Goal: Transaction & Acquisition: Book appointment/travel/reservation

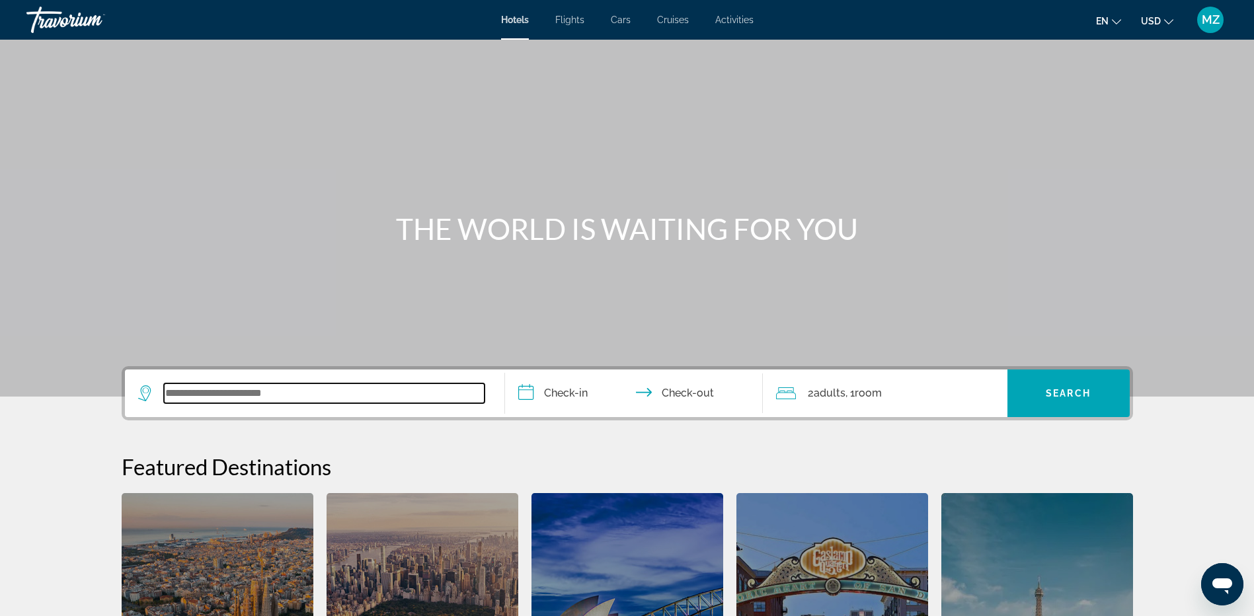
click at [279, 393] on input "Search widget" at bounding box center [324, 393] width 321 height 20
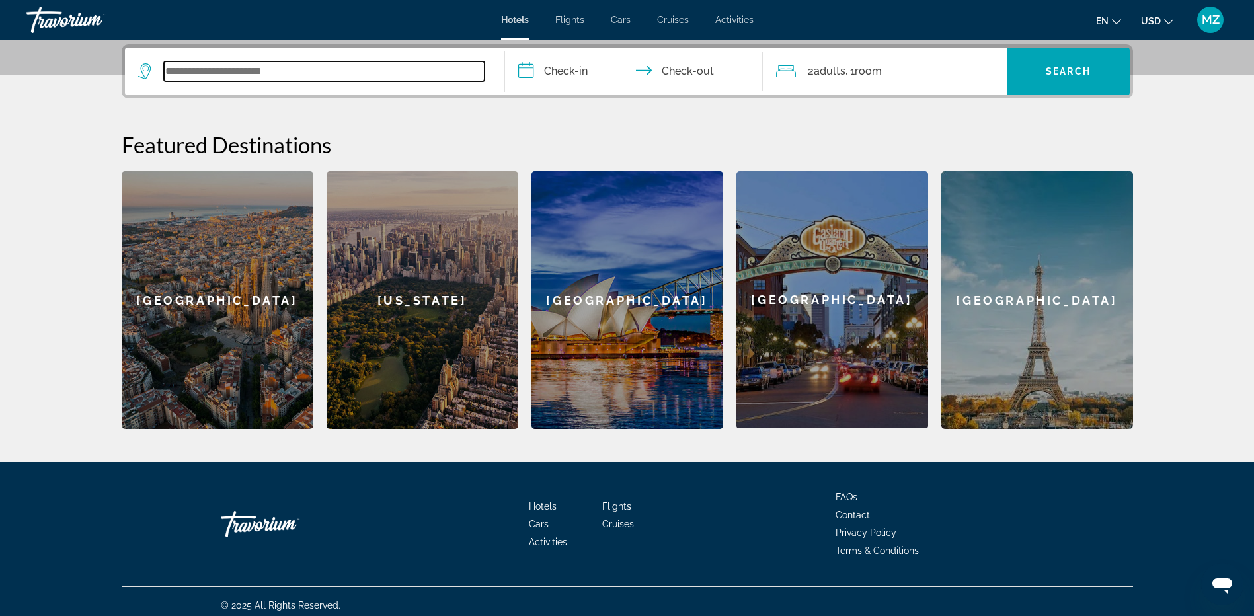
scroll to position [323, 0]
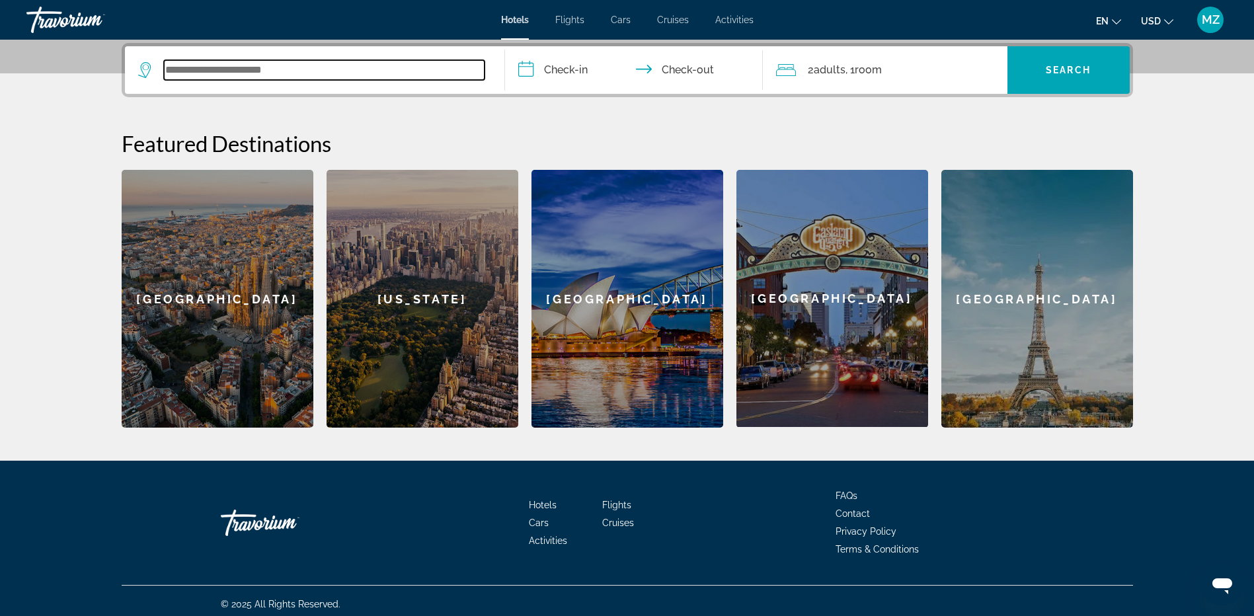
click at [215, 63] on input "Search widget" at bounding box center [324, 70] width 321 height 20
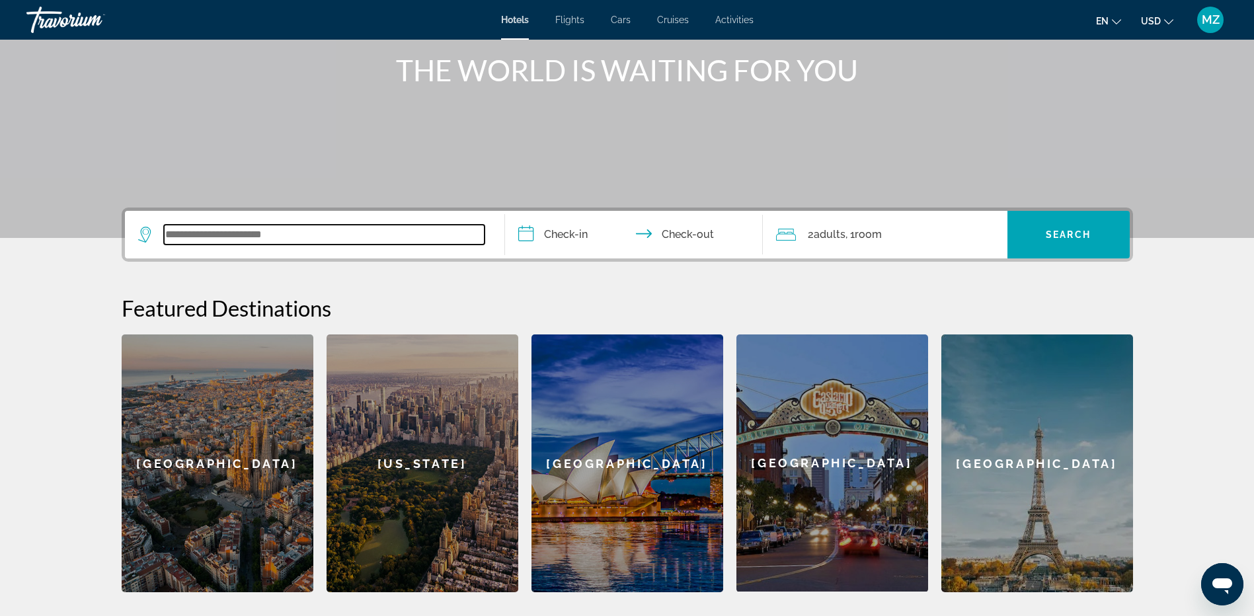
scroll to position [125, 0]
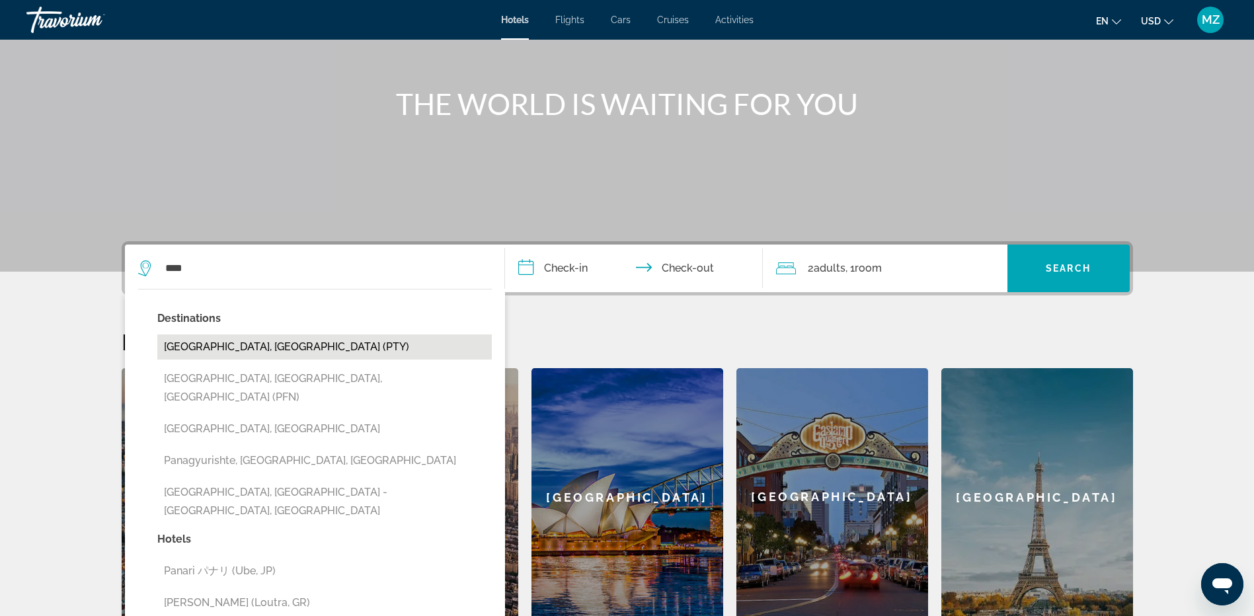
click at [221, 351] on button "[GEOGRAPHIC_DATA], [GEOGRAPHIC_DATA] (PTY)" at bounding box center [324, 346] width 334 height 25
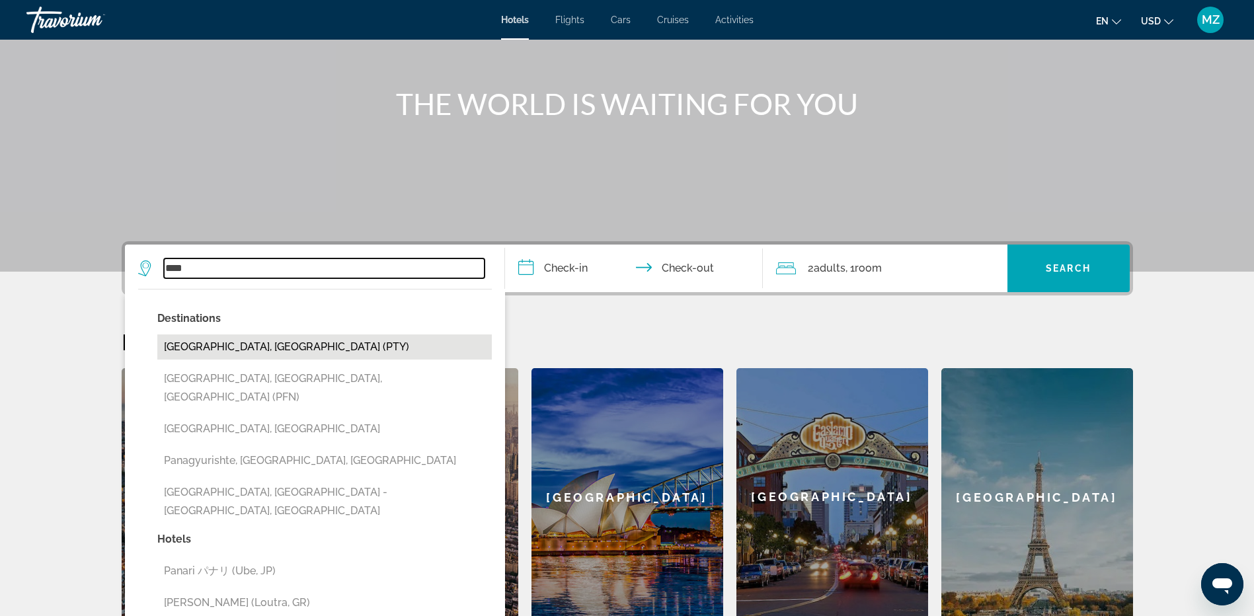
type input "**********"
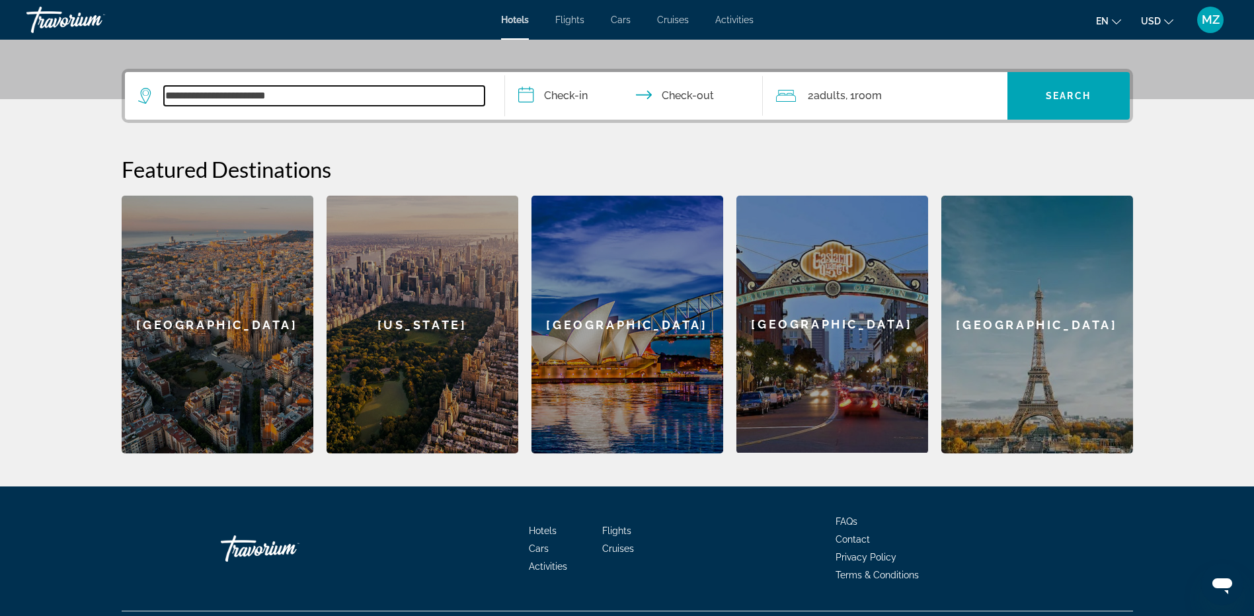
scroll to position [323, 0]
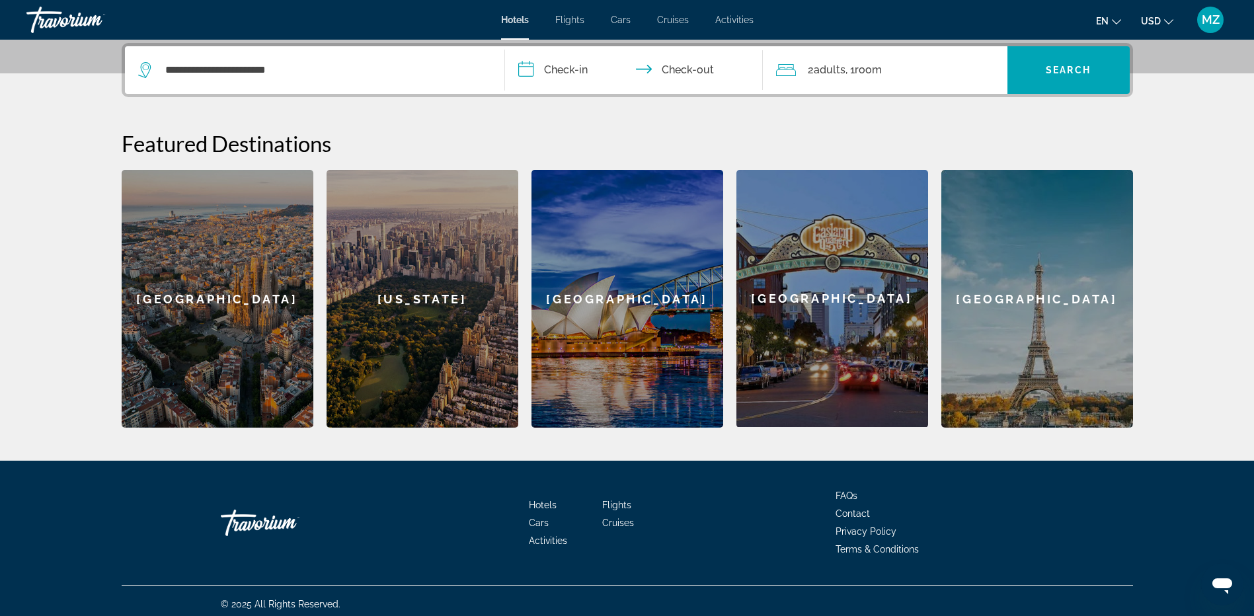
click at [578, 72] on input "**********" at bounding box center [636, 72] width 263 height 52
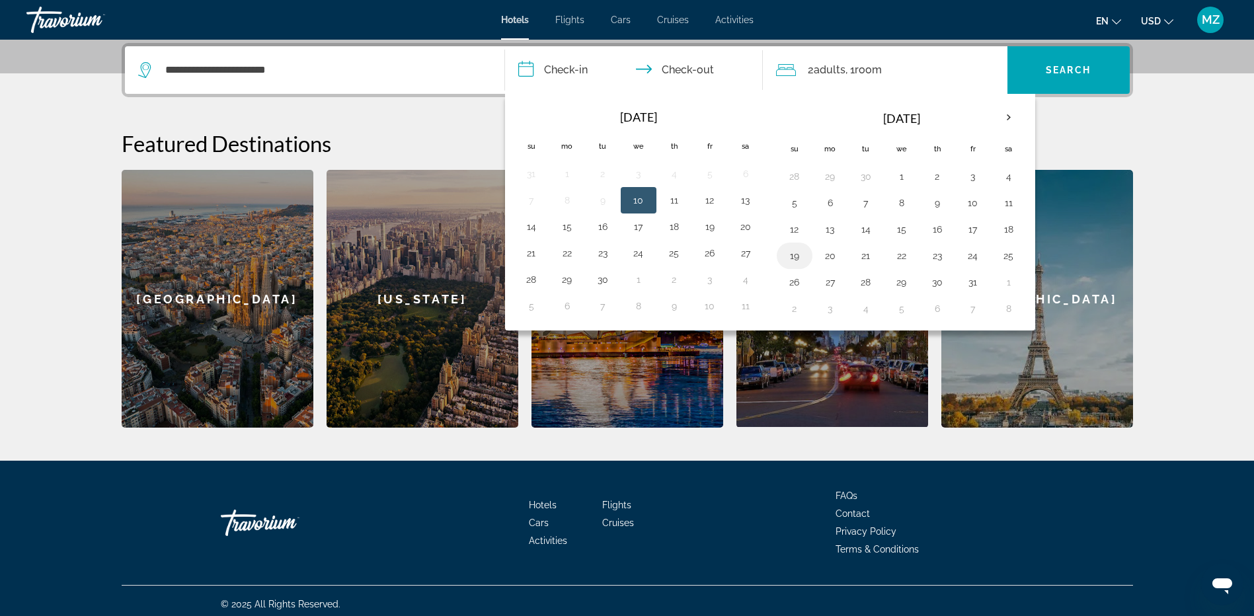
click at [794, 254] on button "19" at bounding box center [794, 256] width 21 height 19
click at [973, 256] on button "24" at bounding box center [972, 256] width 21 height 19
type input "**********"
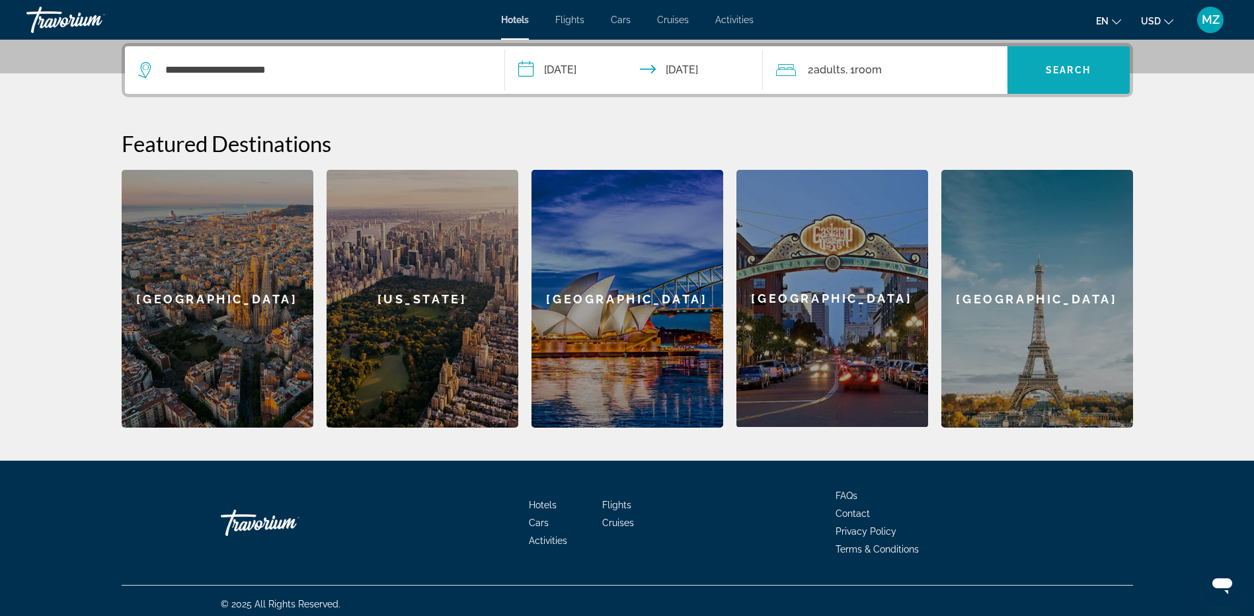
click at [1063, 73] on span "Search" at bounding box center [1068, 70] width 45 height 11
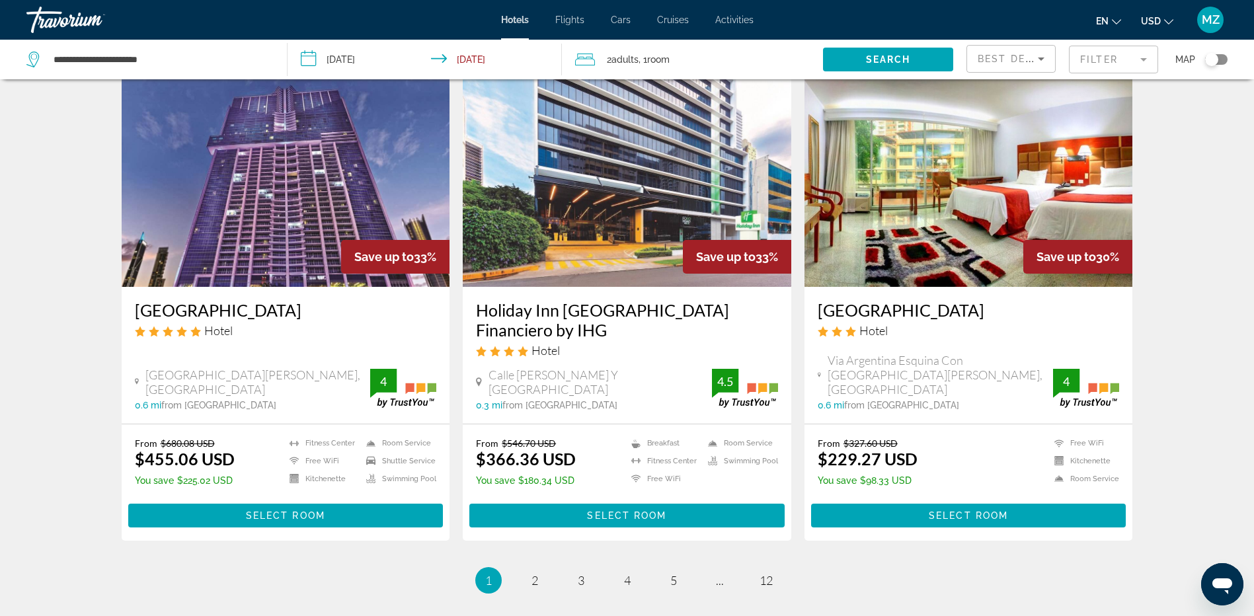
scroll to position [1586, 0]
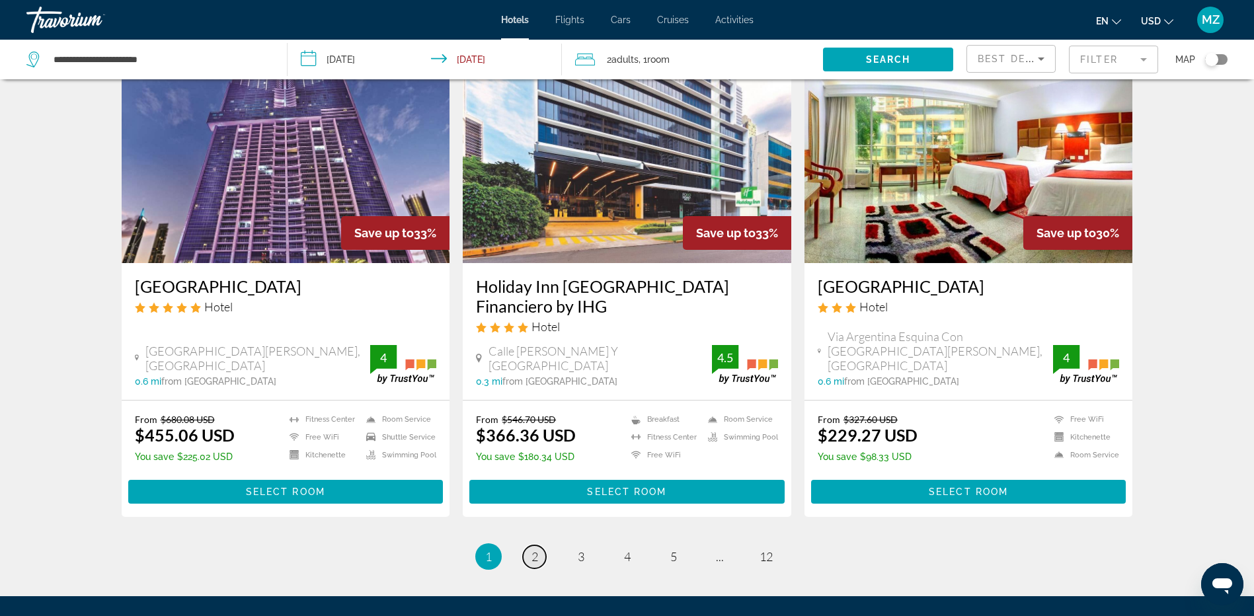
click at [533, 549] on span "2" at bounding box center [534, 556] width 7 height 15
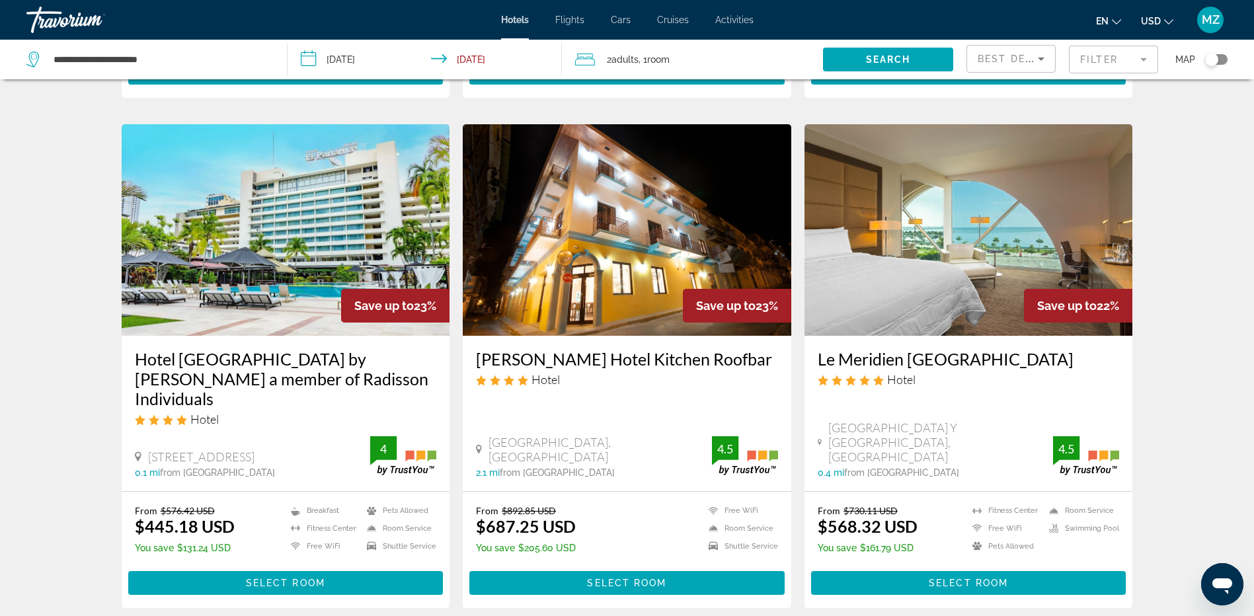
scroll to position [1586, 0]
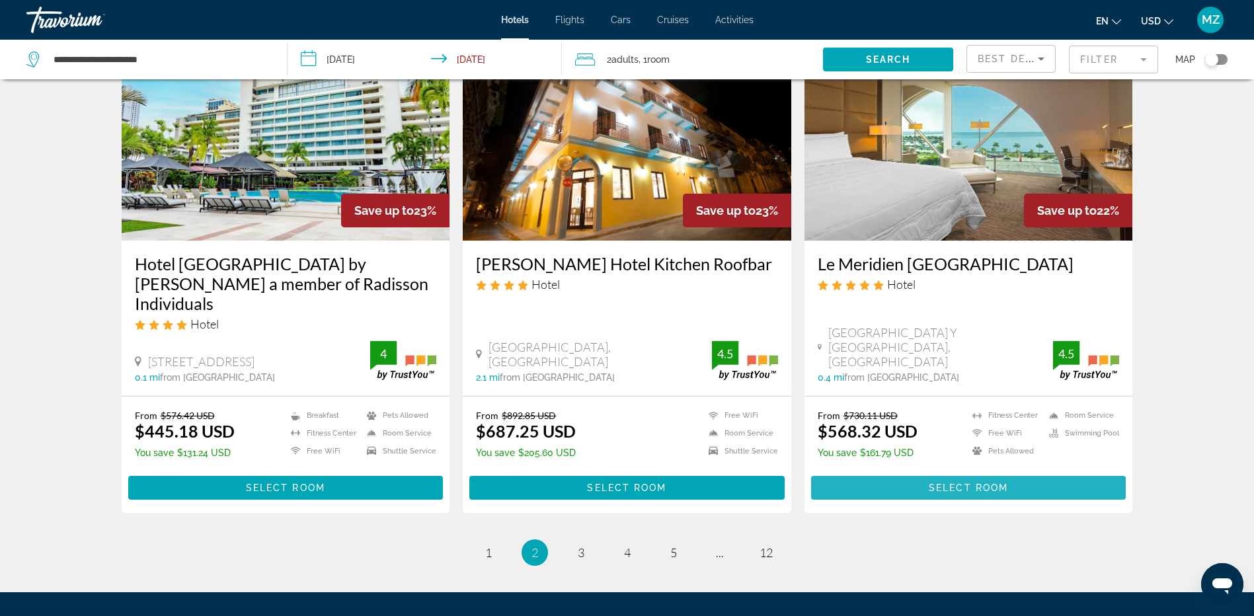
click at [973, 482] on span "Select Room" at bounding box center [968, 487] width 79 height 11
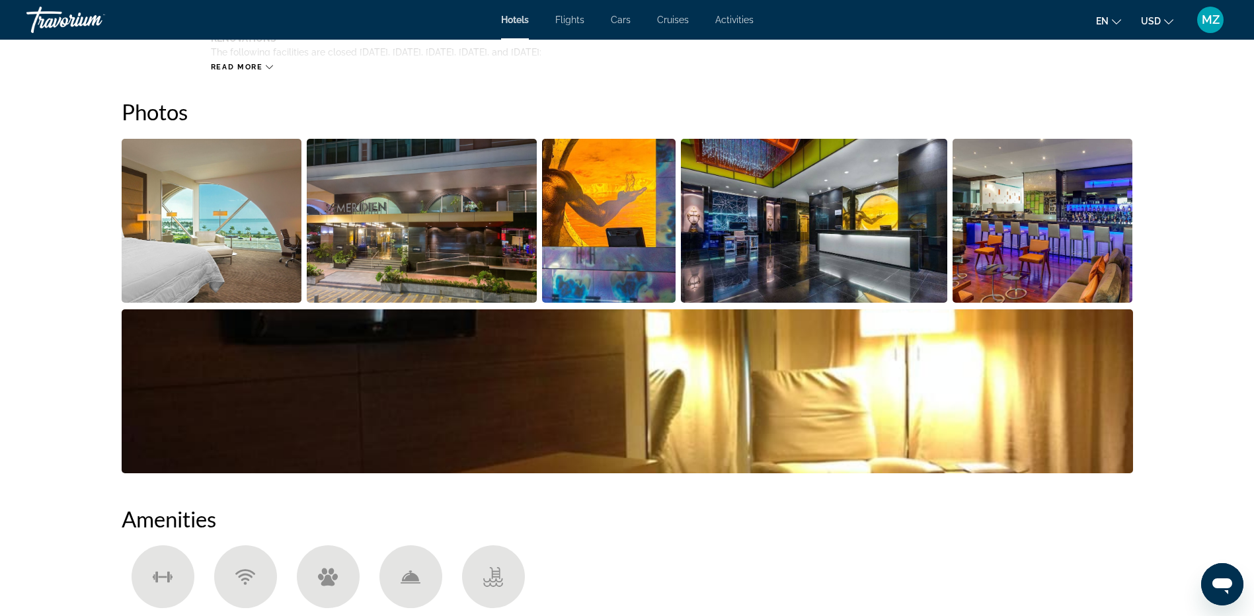
scroll to position [661, 0]
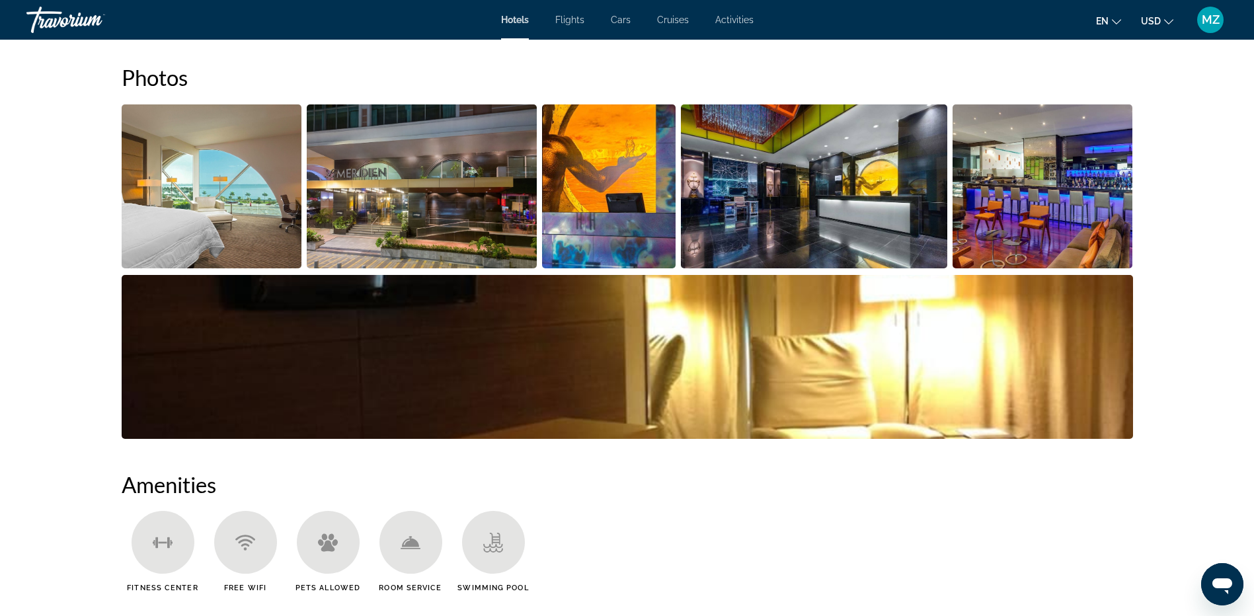
click at [1116, 254] on img "Open full-screen image slider" at bounding box center [1042, 186] width 180 height 164
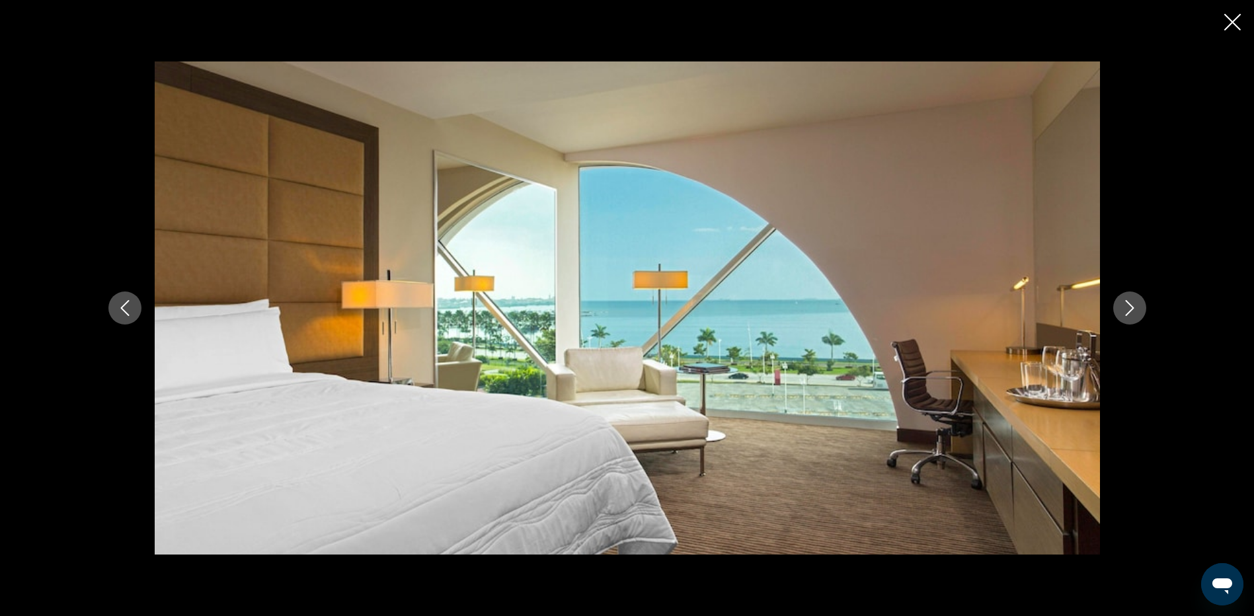
click at [1128, 305] on icon "Next image" at bounding box center [1130, 308] width 16 height 16
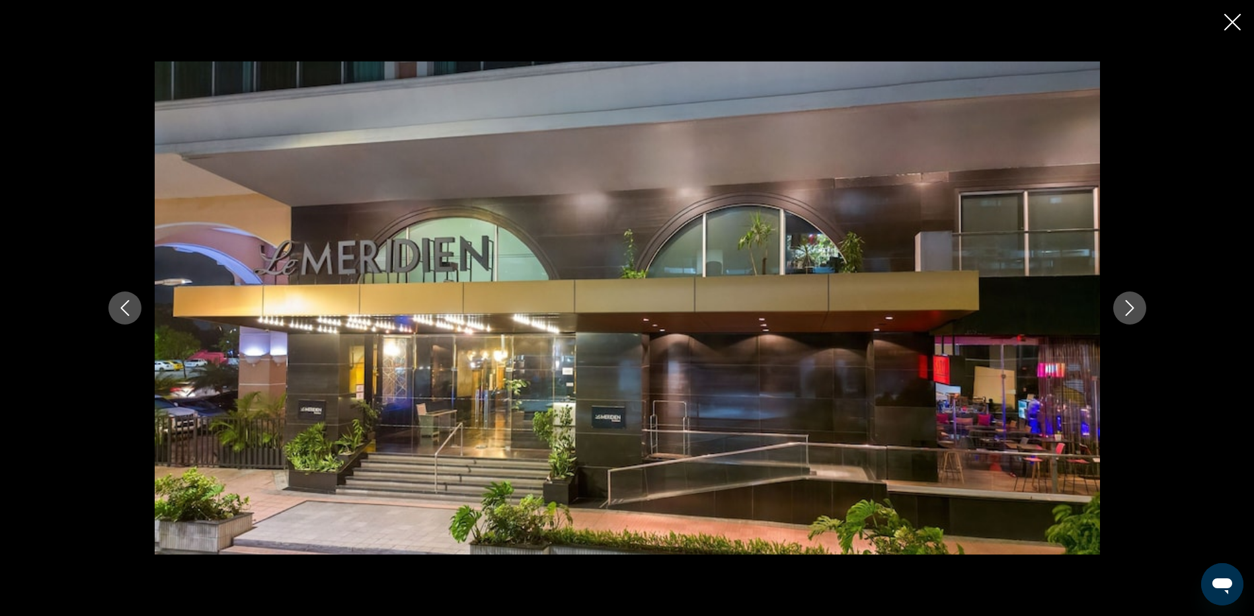
click at [1128, 305] on icon "Next image" at bounding box center [1130, 308] width 16 height 16
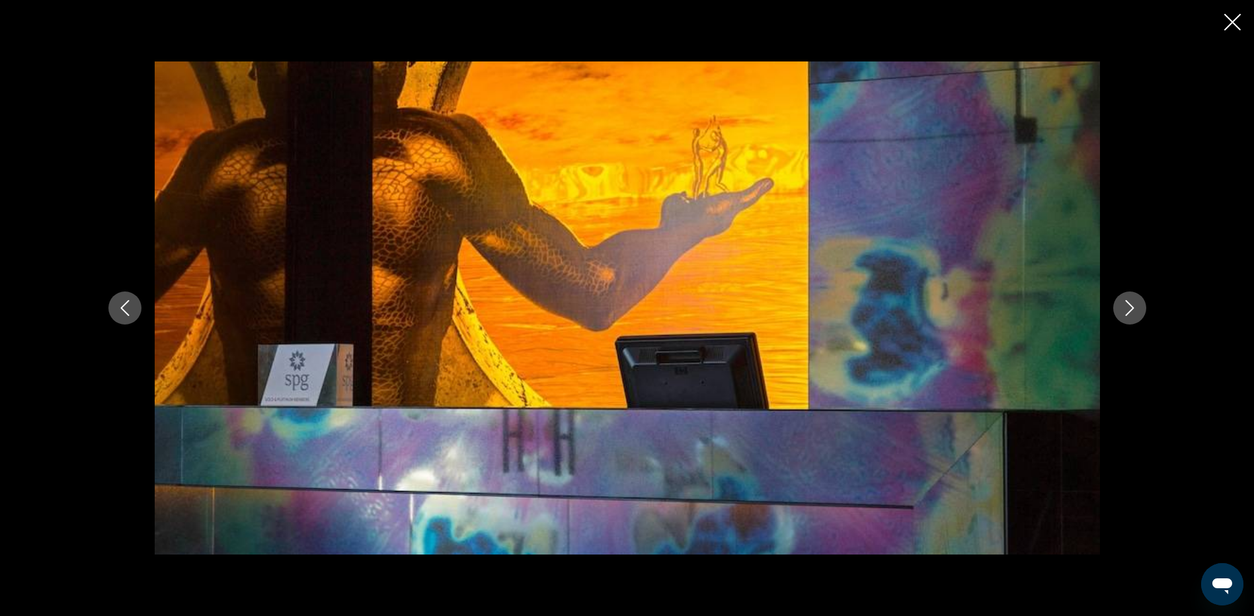
click at [1128, 304] on icon "Next image" at bounding box center [1129, 308] width 9 height 16
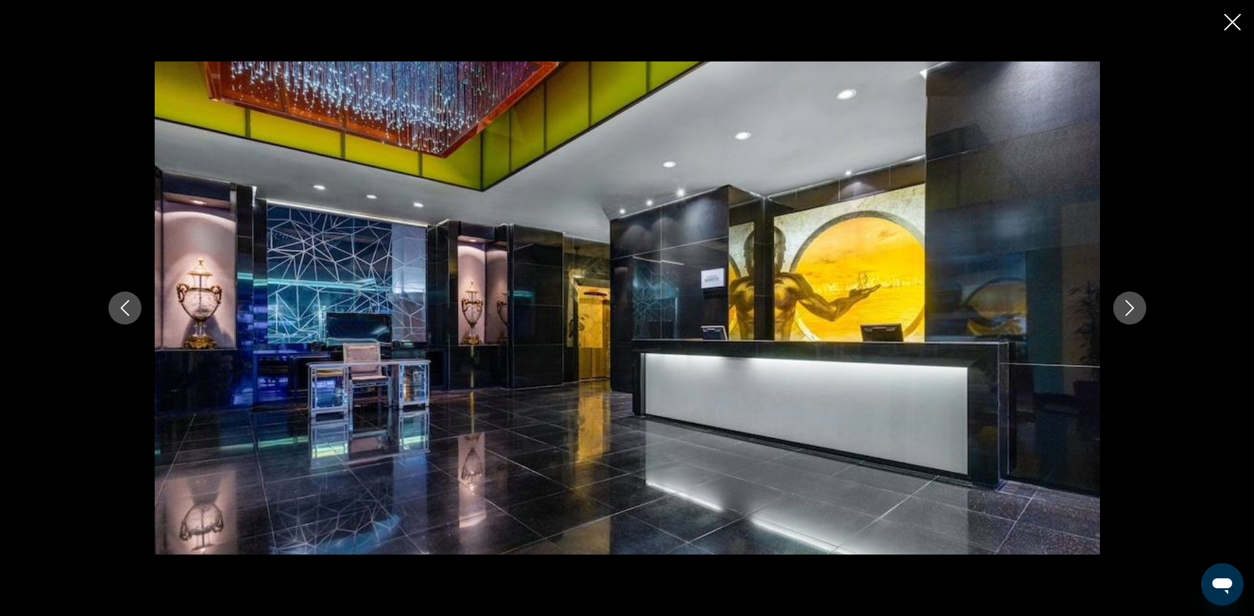
click at [1124, 305] on icon "Next image" at bounding box center [1130, 308] width 16 height 16
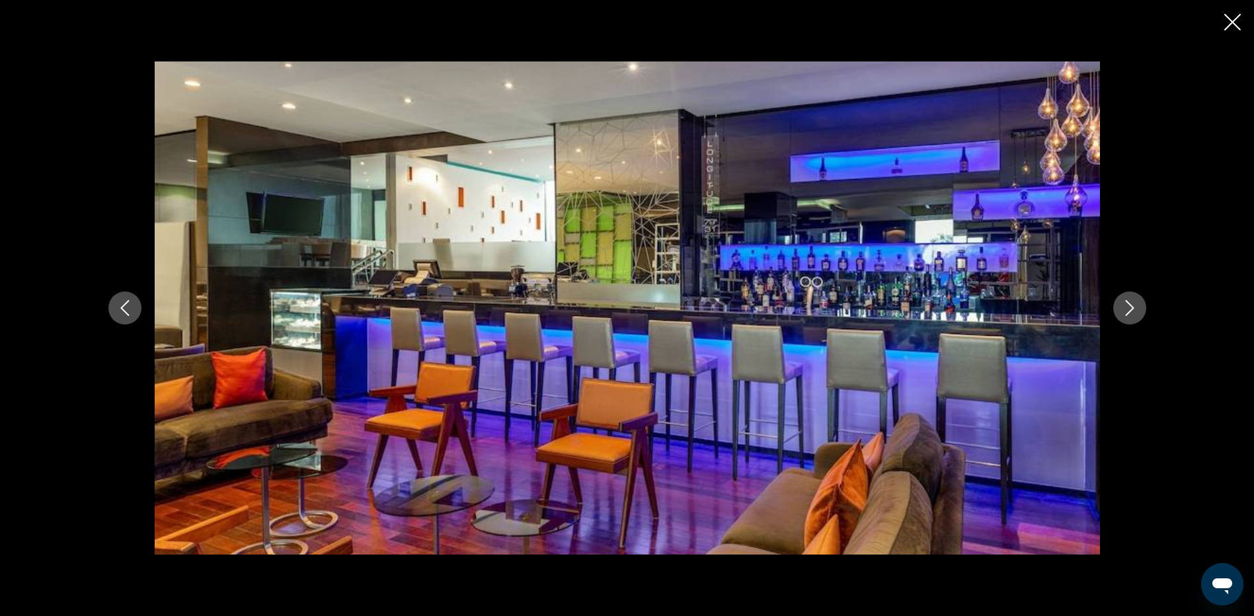
click at [1128, 309] on icon "Next image" at bounding box center [1130, 308] width 16 height 16
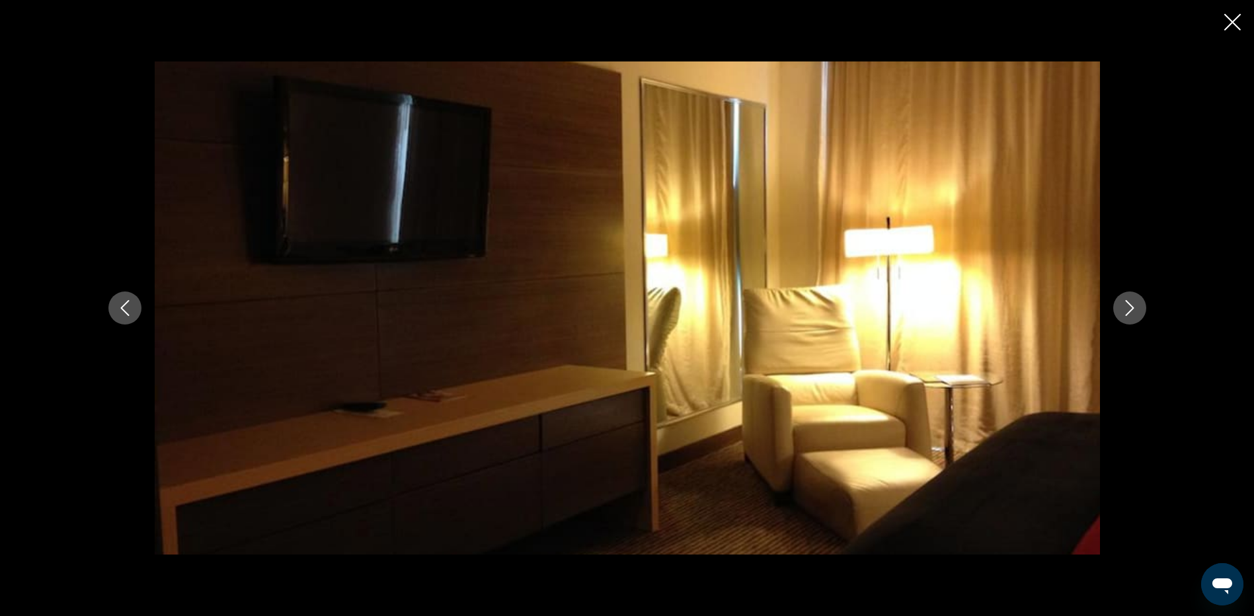
click at [1128, 309] on icon "Next image" at bounding box center [1130, 308] width 16 height 16
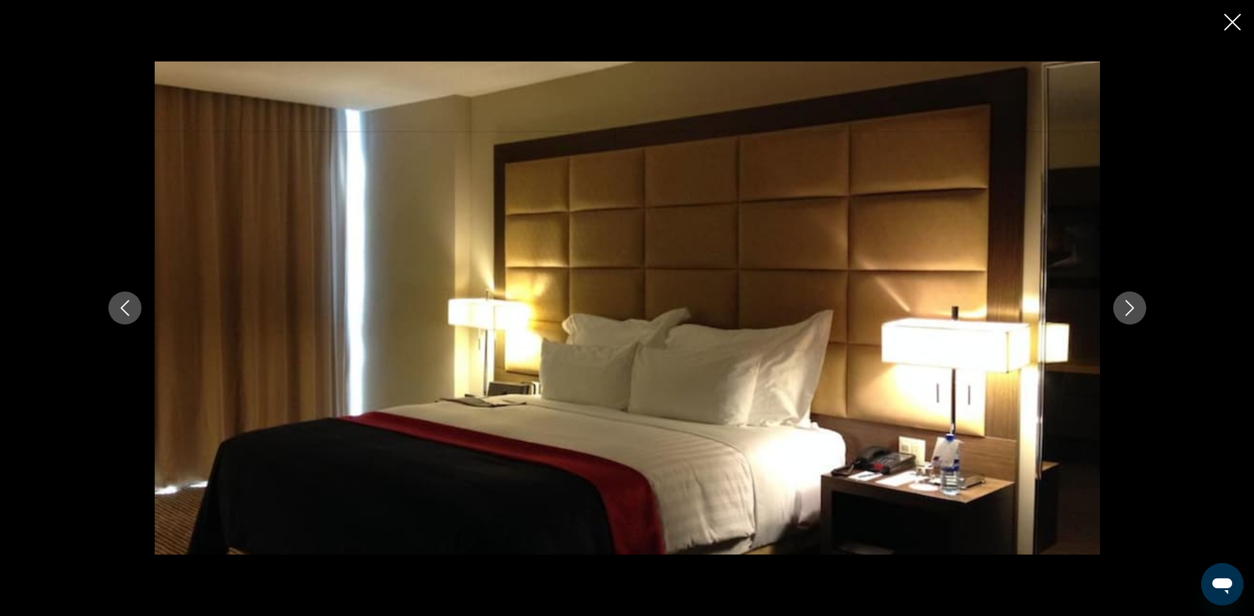
click at [1127, 308] on icon "Next image" at bounding box center [1130, 308] width 16 height 16
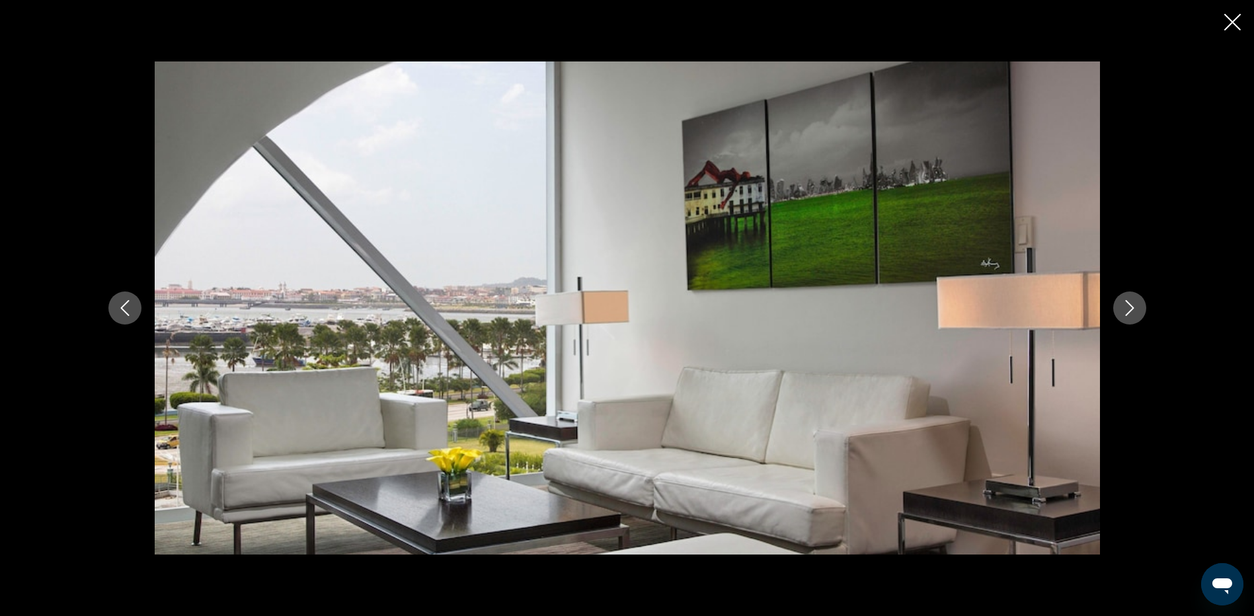
click at [1127, 308] on icon "Next image" at bounding box center [1130, 308] width 16 height 16
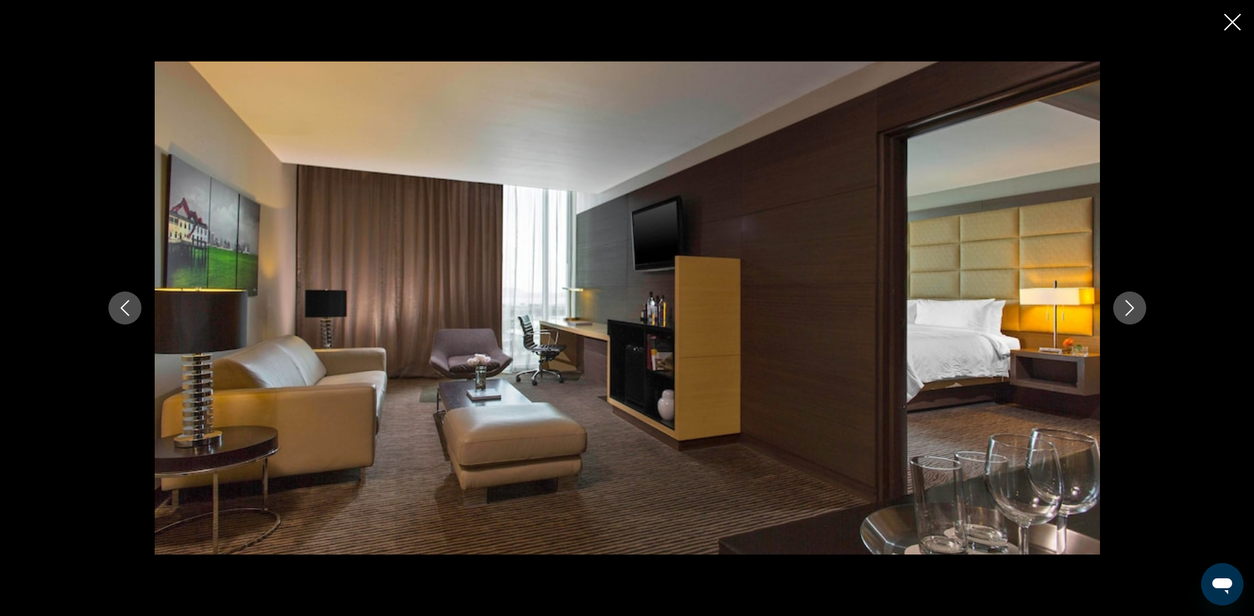
click at [1129, 305] on icon "Next image" at bounding box center [1129, 308] width 9 height 16
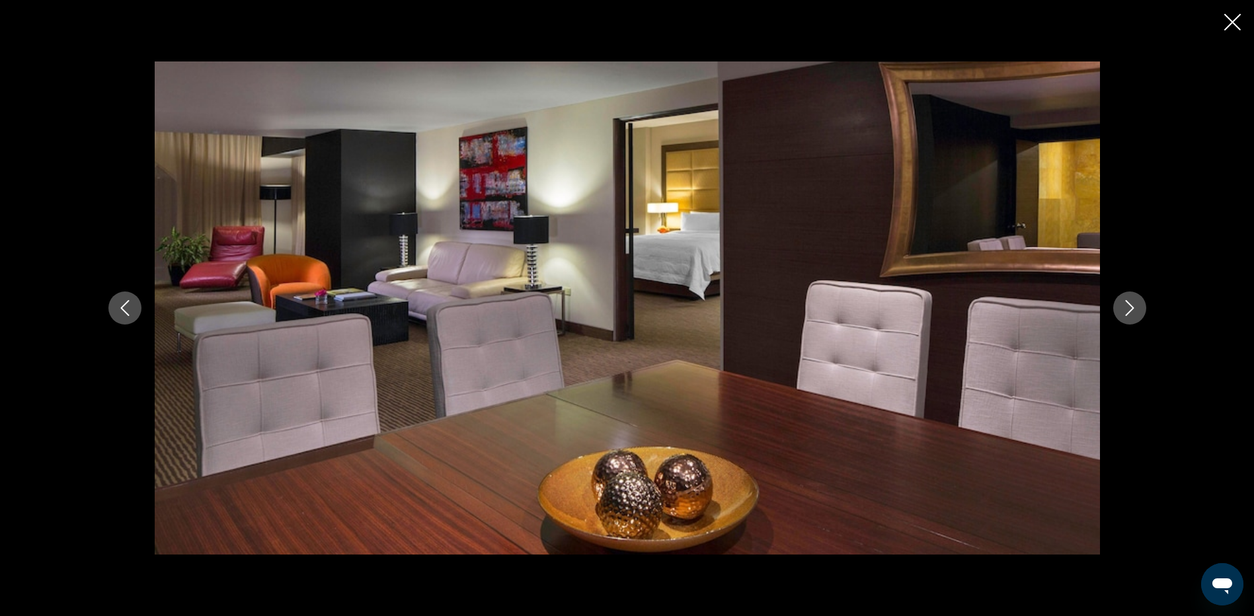
click at [1130, 305] on icon "Next image" at bounding box center [1129, 308] width 9 height 16
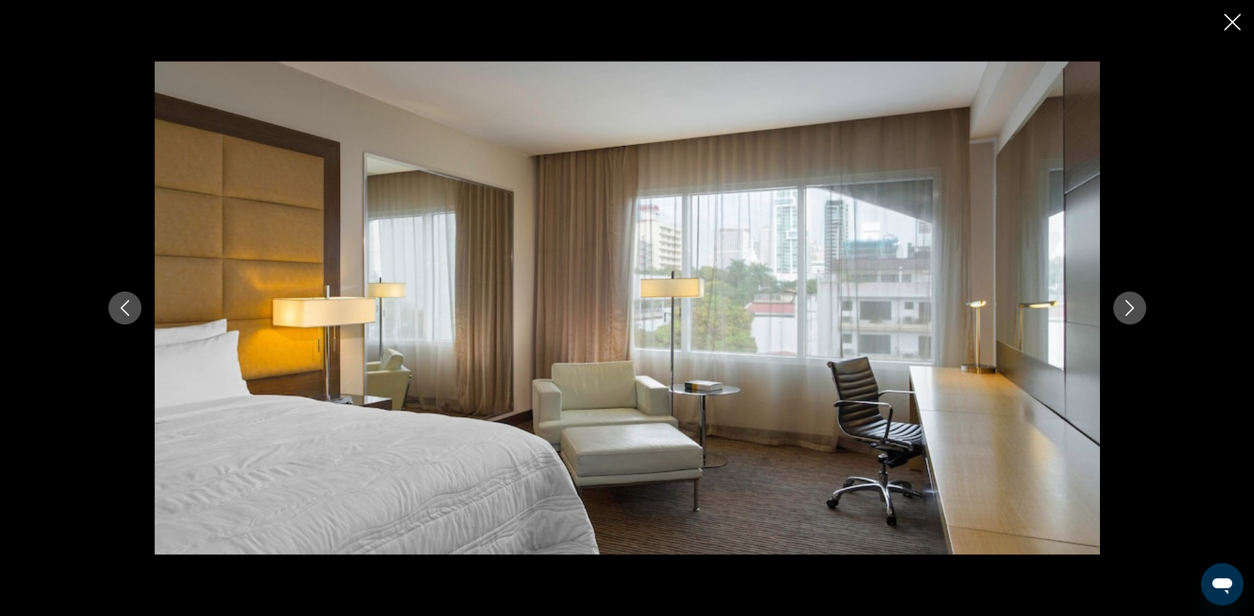
click at [1133, 310] on icon "Next image" at bounding box center [1130, 308] width 16 height 16
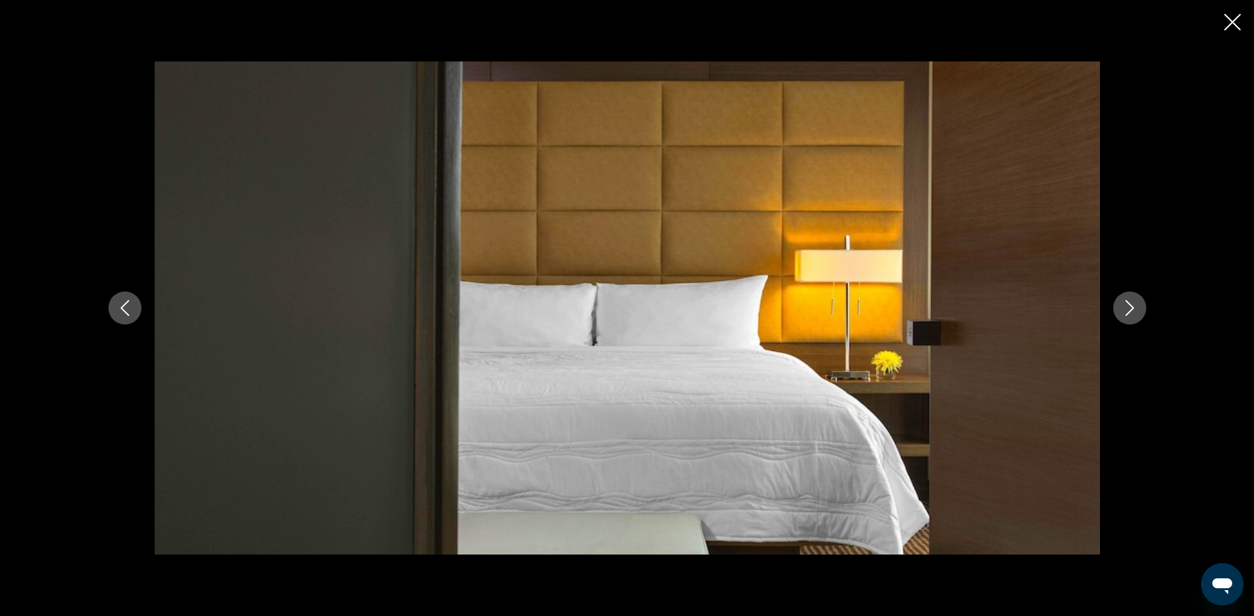
click at [1133, 310] on icon "Next image" at bounding box center [1130, 308] width 16 height 16
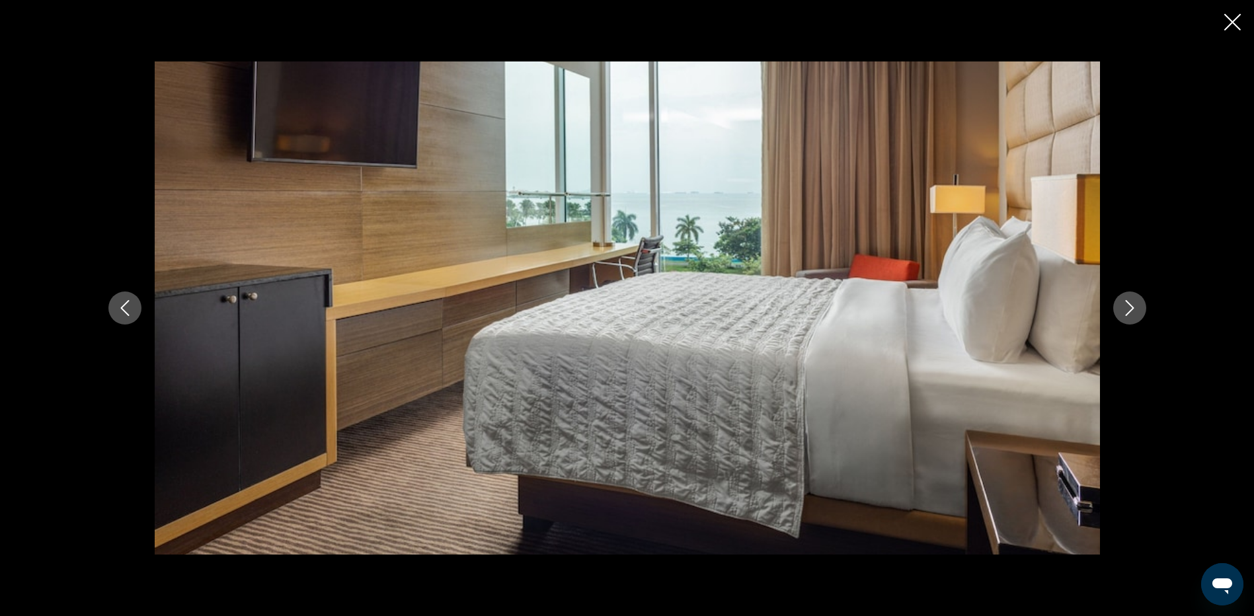
click at [1133, 310] on icon "Next image" at bounding box center [1130, 308] width 16 height 16
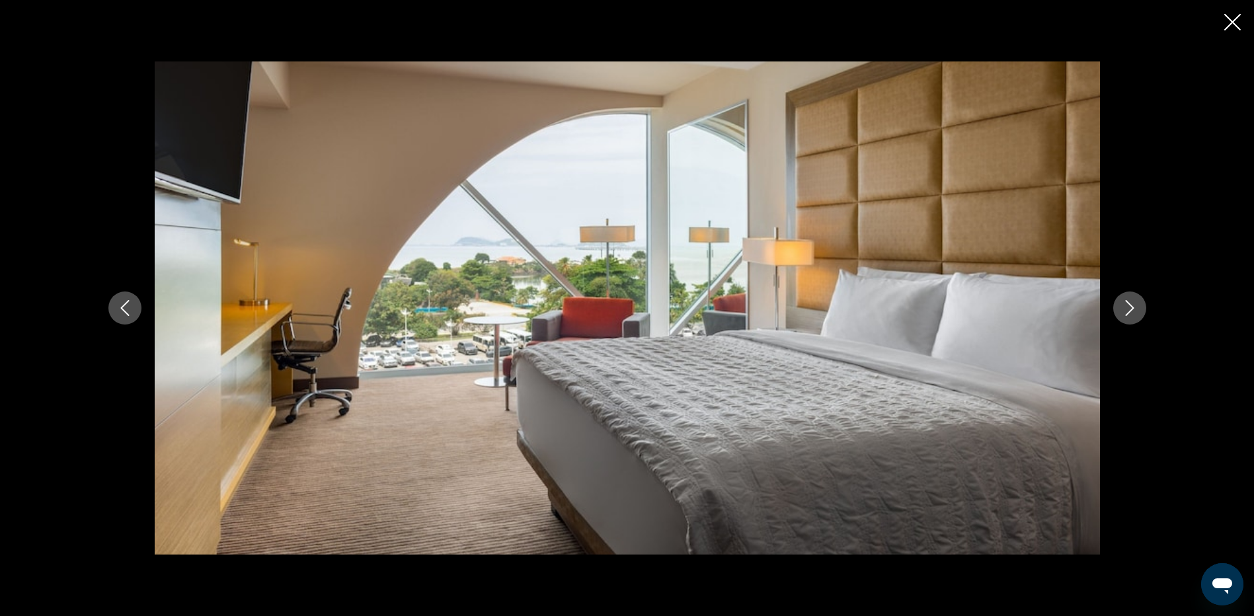
click at [1133, 310] on icon "Next image" at bounding box center [1130, 308] width 16 height 16
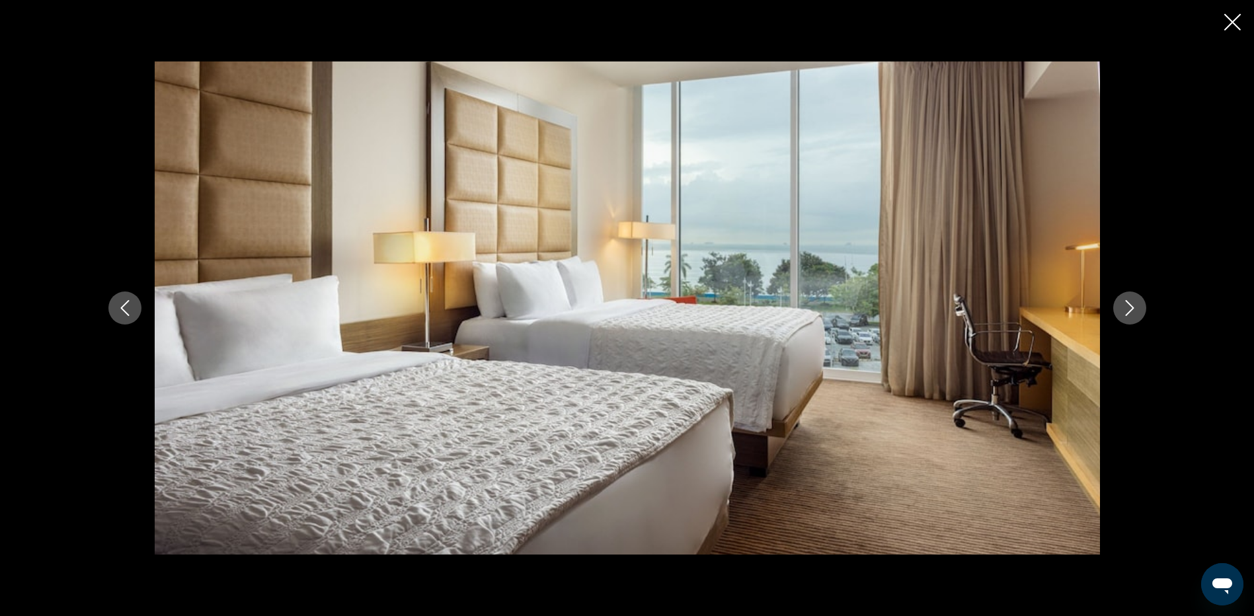
click at [1133, 310] on icon "Next image" at bounding box center [1130, 308] width 16 height 16
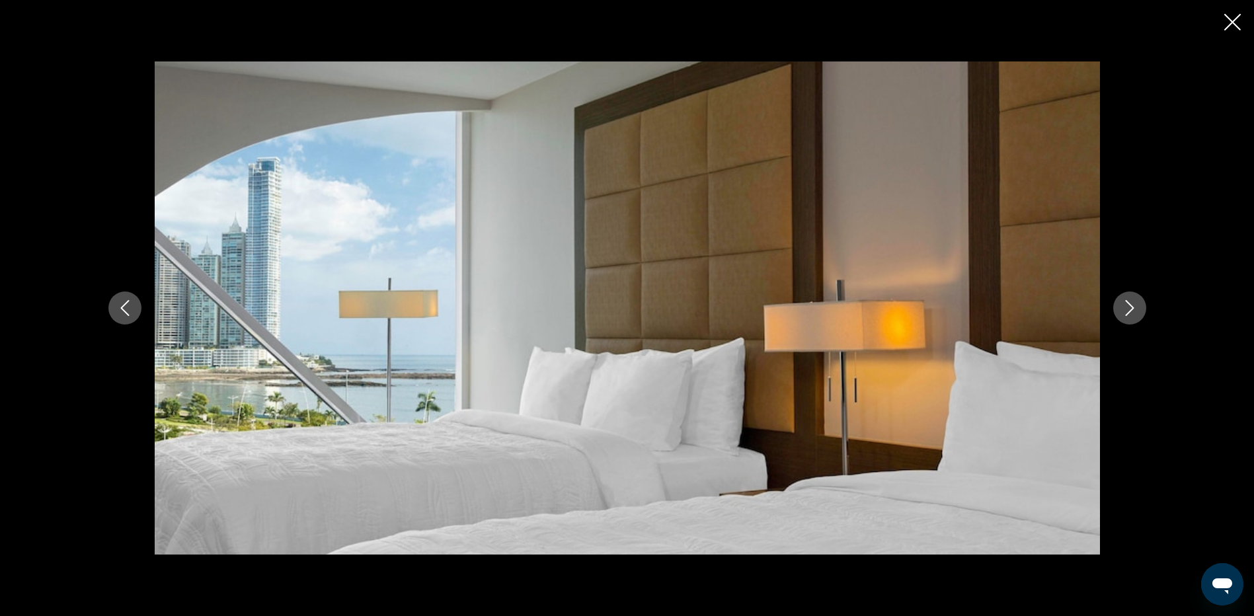
click at [1134, 307] on icon "Next image" at bounding box center [1130, 308] width 16 height 16
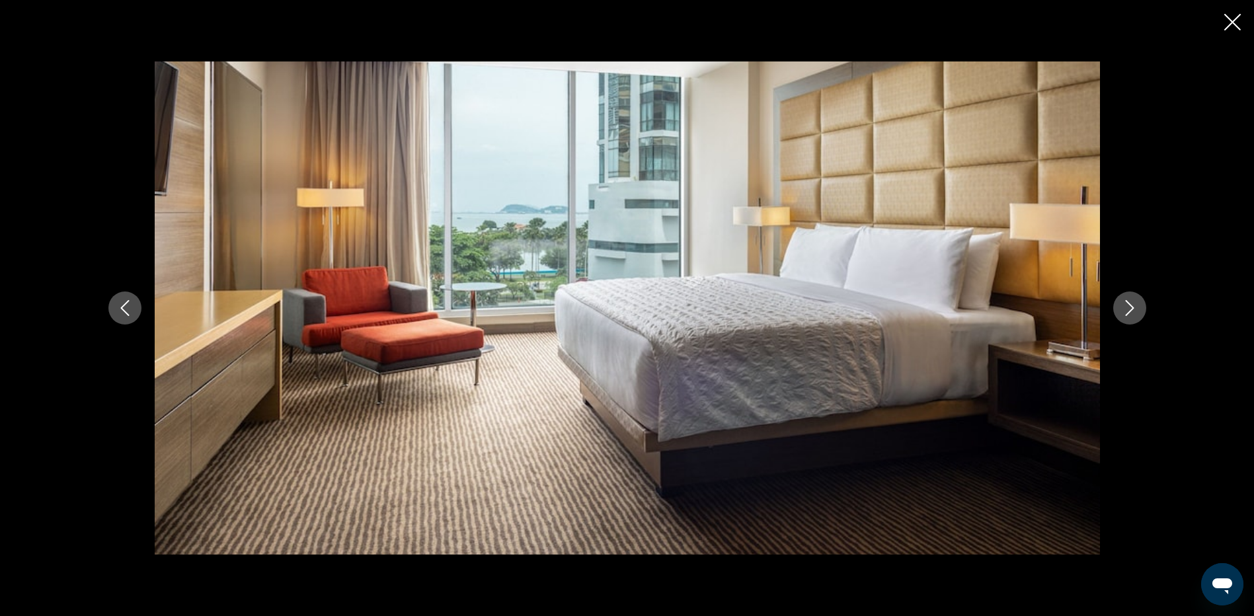
click at [1136, 307] on icon "Next image" at bounding box center [1130, 308] width 16 height 16
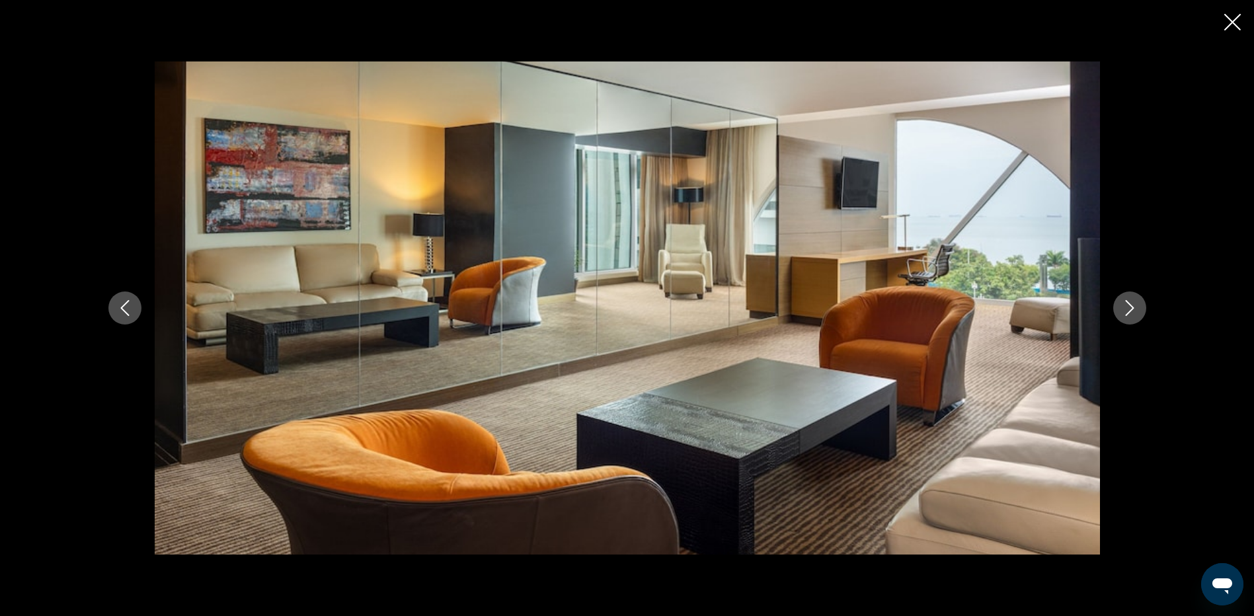
click at [1136, 307] on icon "Next image" at bounding box center [1130, 308] width 16 height 16
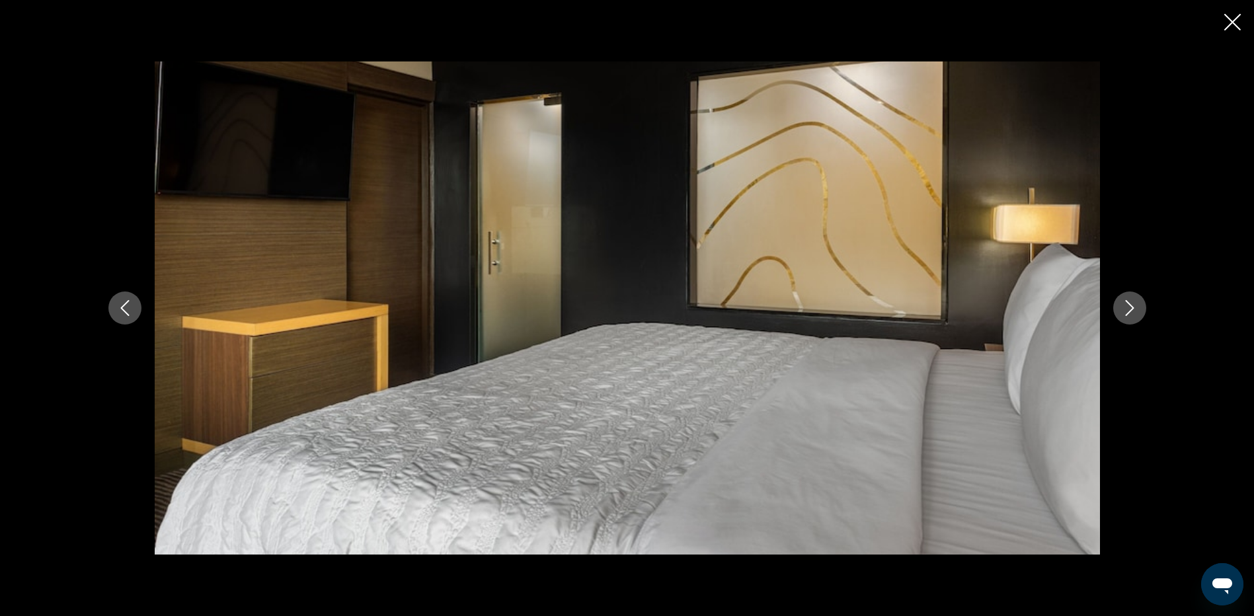
click at [1235, 20] on icon "Close slideshow" at bounding box center [1232, 22] width 17 height 17
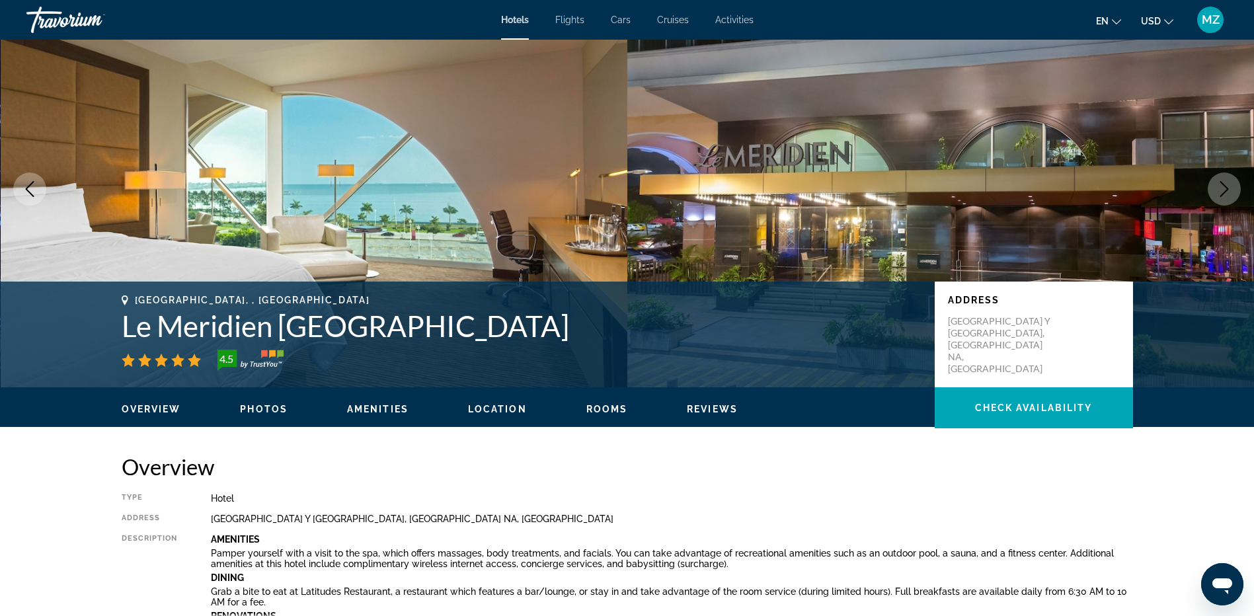
scroll to position [0, 0]
